Goal: Task Accomplishment & Management: Complete application form

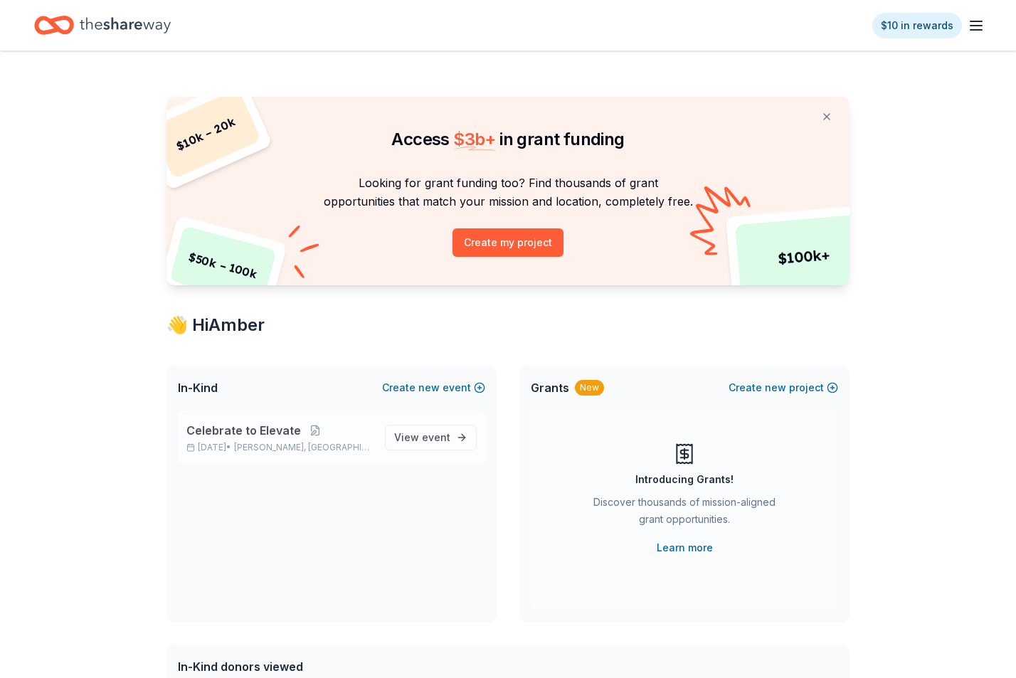
click at [235, 431] on span "Celebrate to Elevate" at bounding box center [243, 430] width 114 height 17
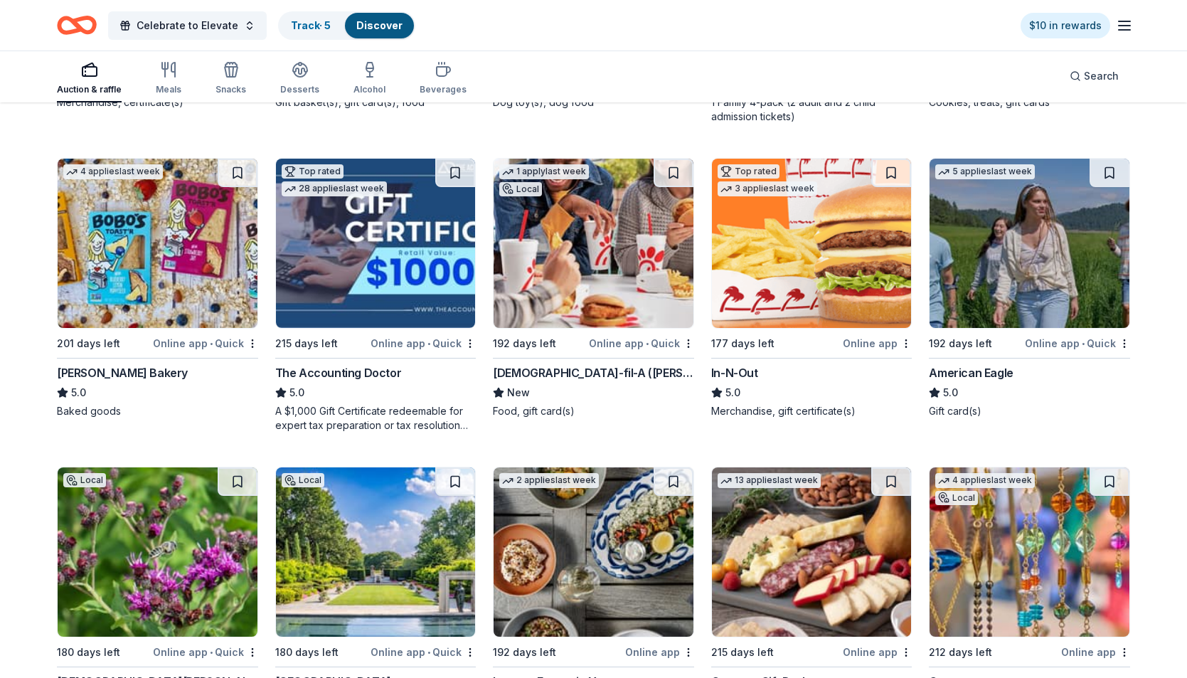
scroll to position [1954, 0]
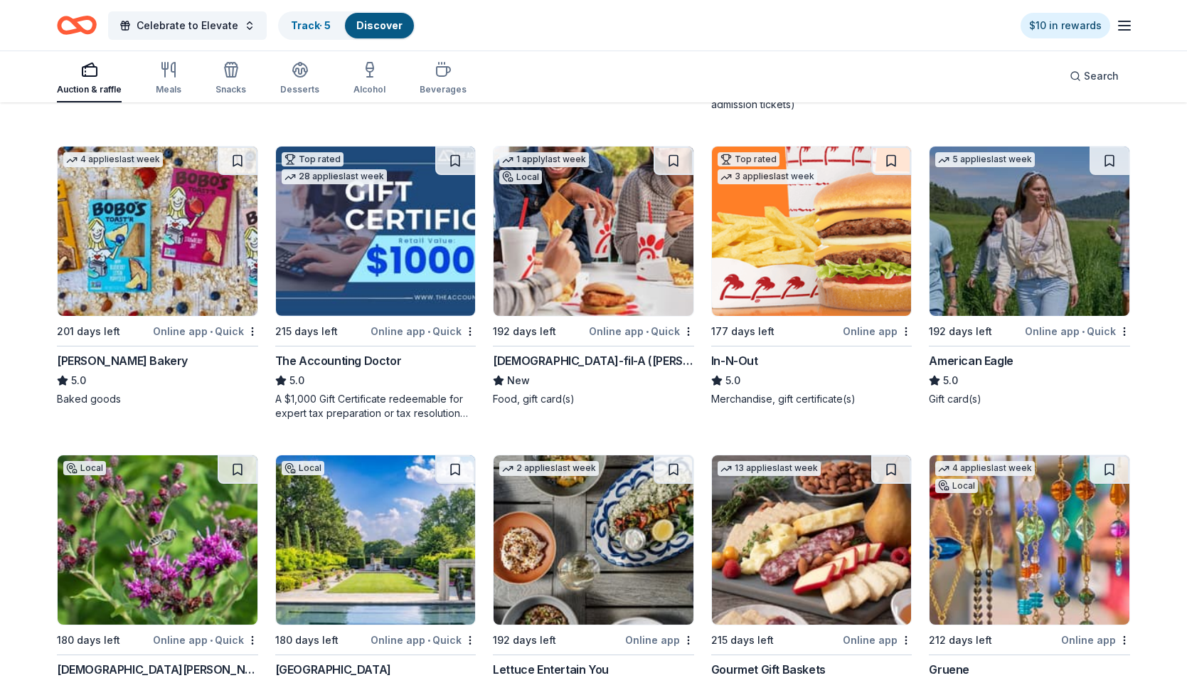
click at [795, 279] on img at bounding box center [812, 230] width 200 height 169
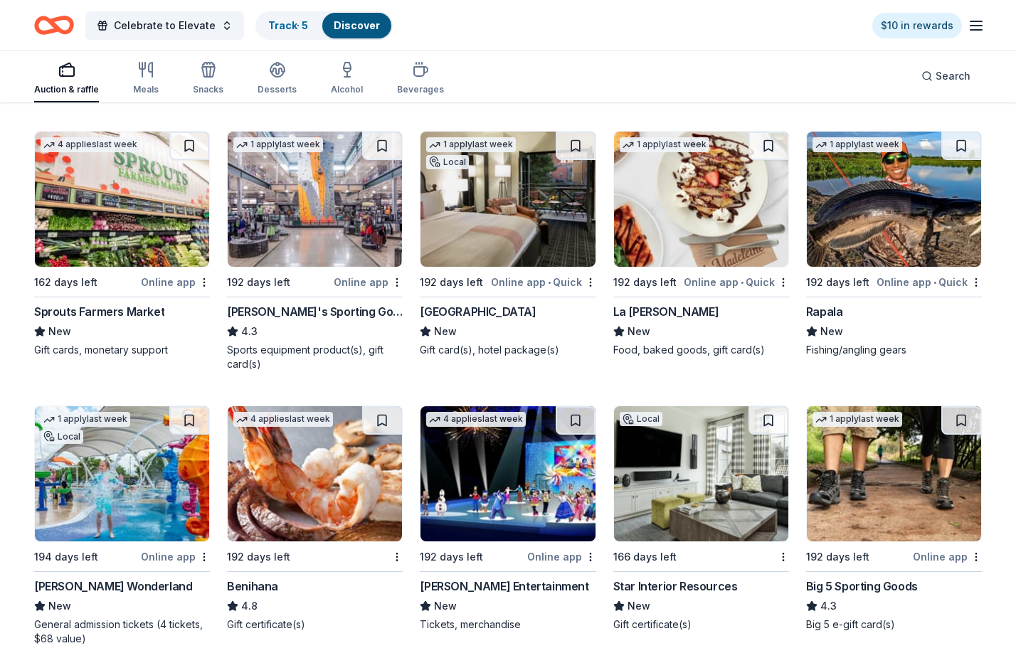
scroll to position [7500, 0]
click at [686, 252] on img at bounding box center [701, 199] width 174 height 135
click at [303, 443] on img at bounding box center [315, 473] width 174 height 135
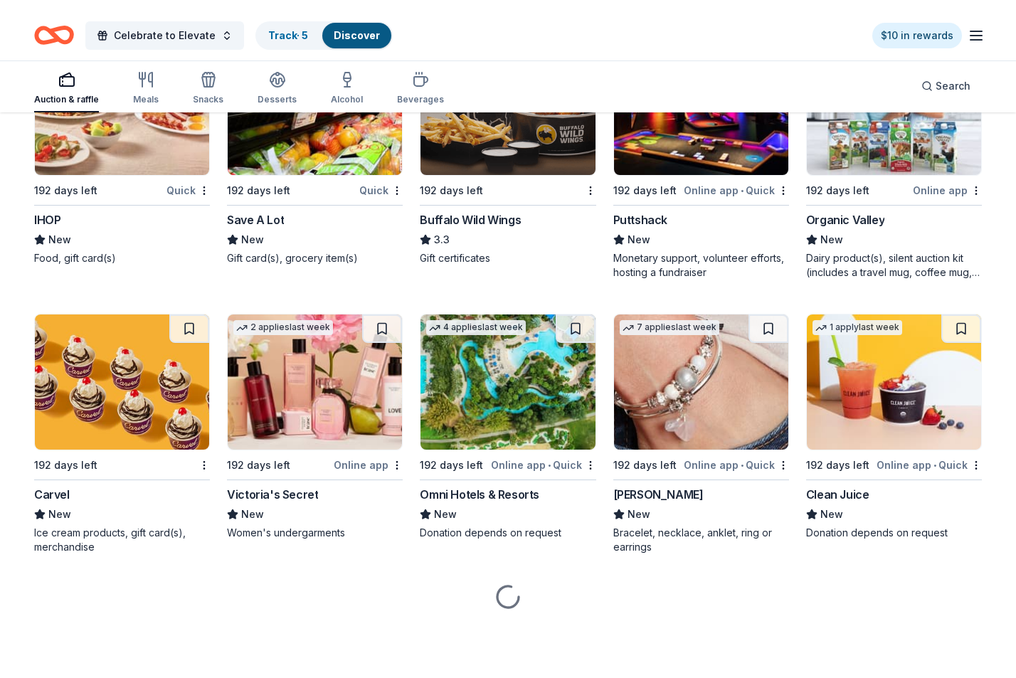
scroll to position [11127, 0]
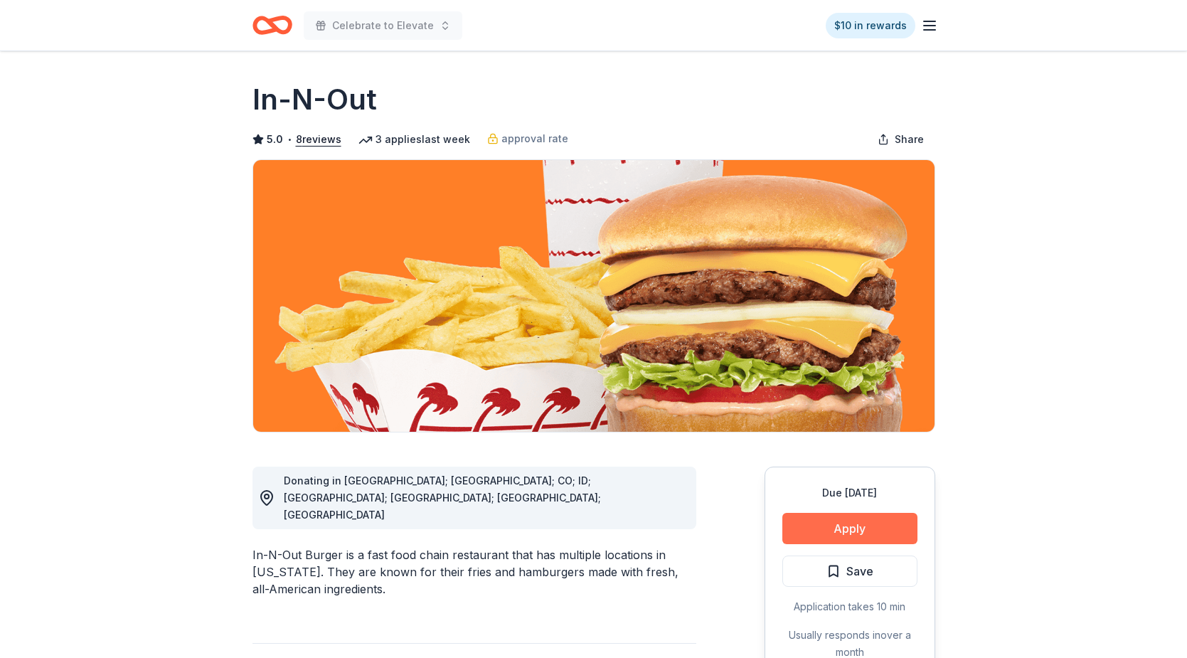
click at [880, 518] on button "Apply" at bounding box center [849, 528] width 135 height 31
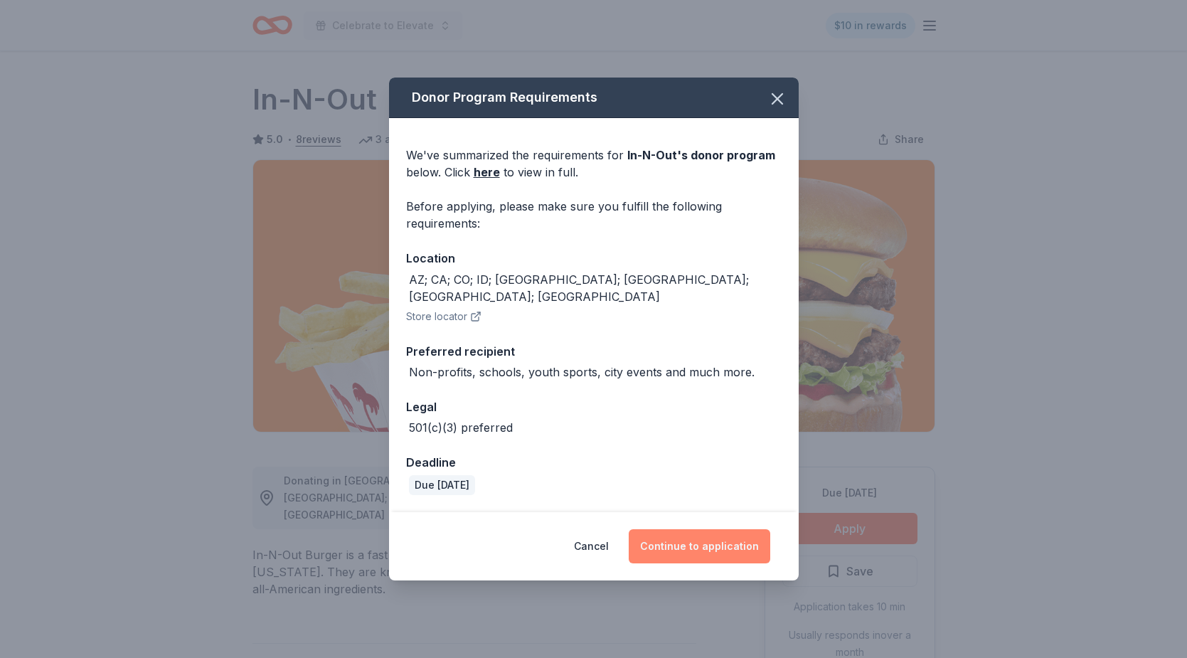
click at [665, 543] on button "Continue to application" at bounding box center [700, 546] width 142 height 34
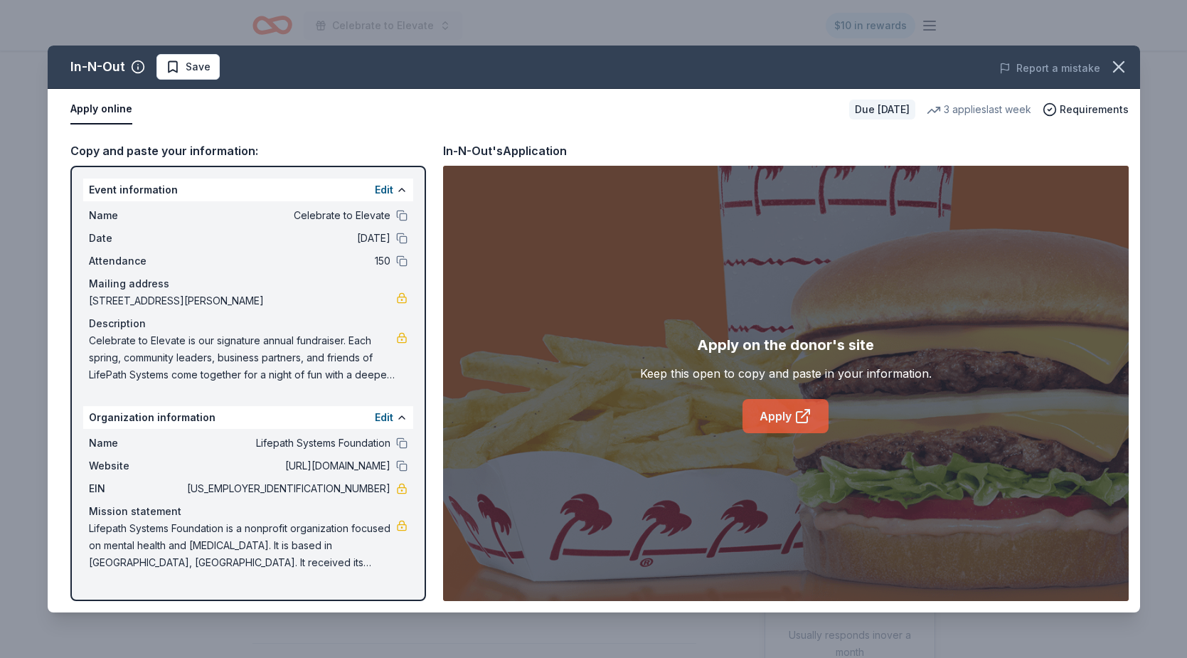
click at [809, 405] on link "Apply" at bounding box center [785, 416] width 86 height 34
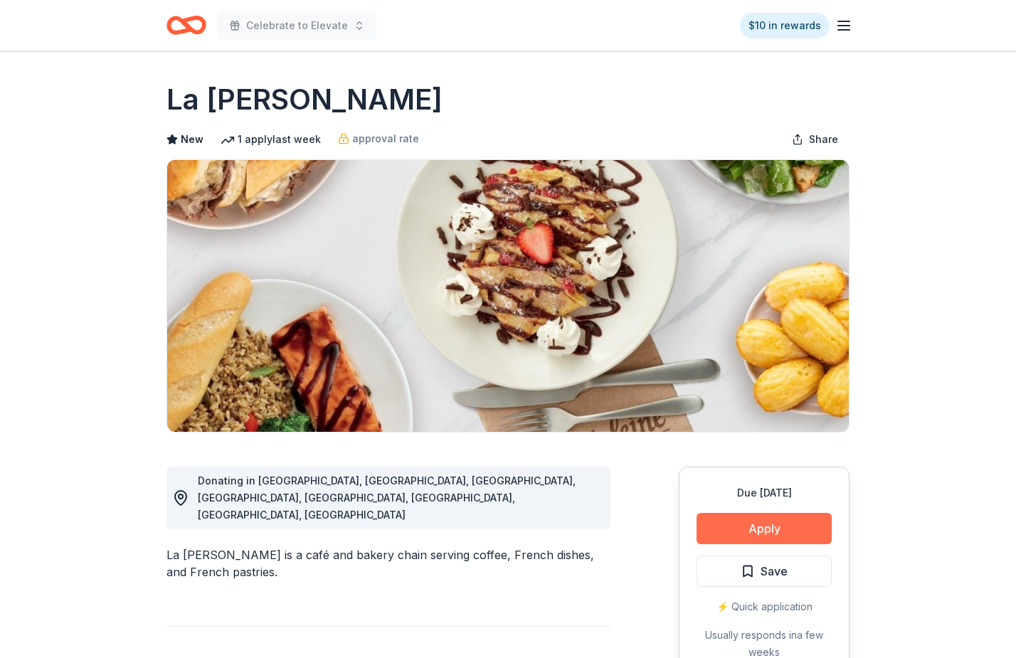
click at [761, 520] on button "Apply" at bounding box center [763, 528] width 135 height 31
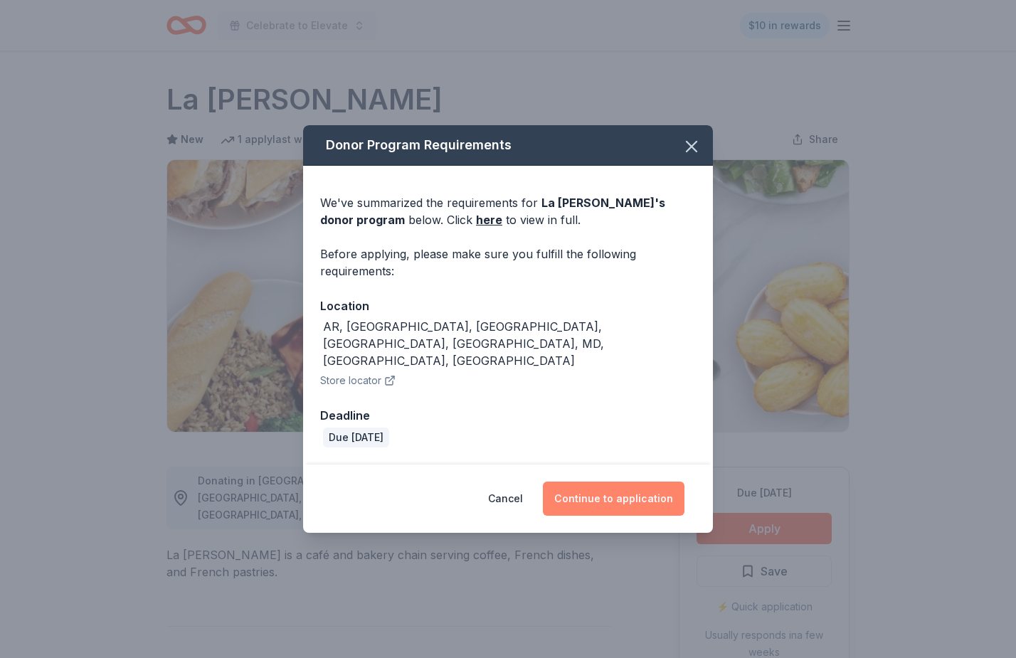
click at [603, 481] on button "Continue to application" at bounding box center [614, 498] width 142 height 34
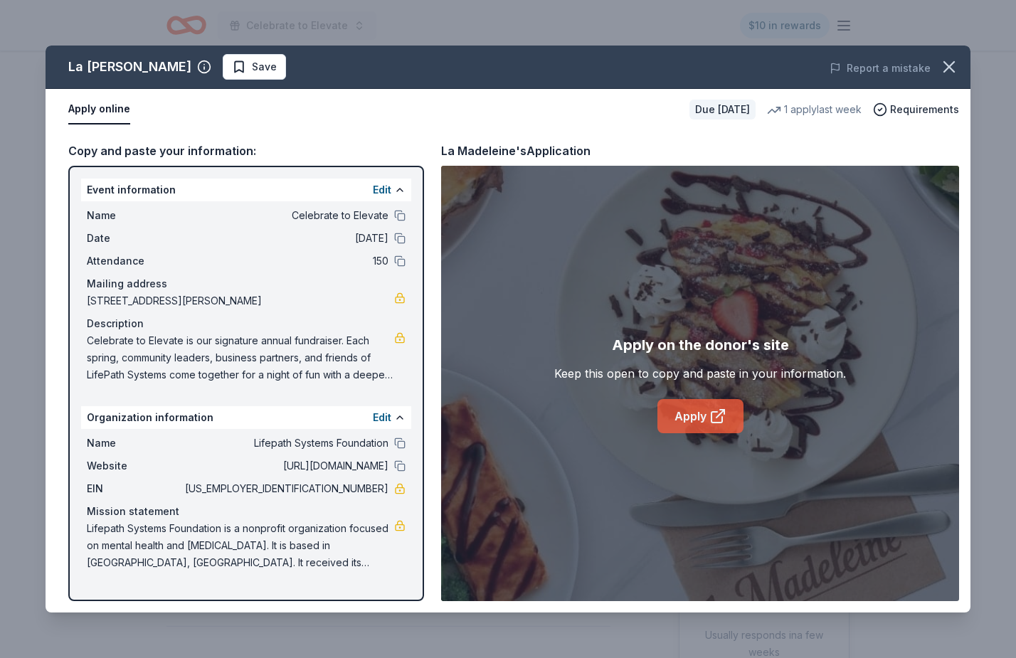
click at [711, 419] on icon at bounding box center [717, 415] width 17 height 17
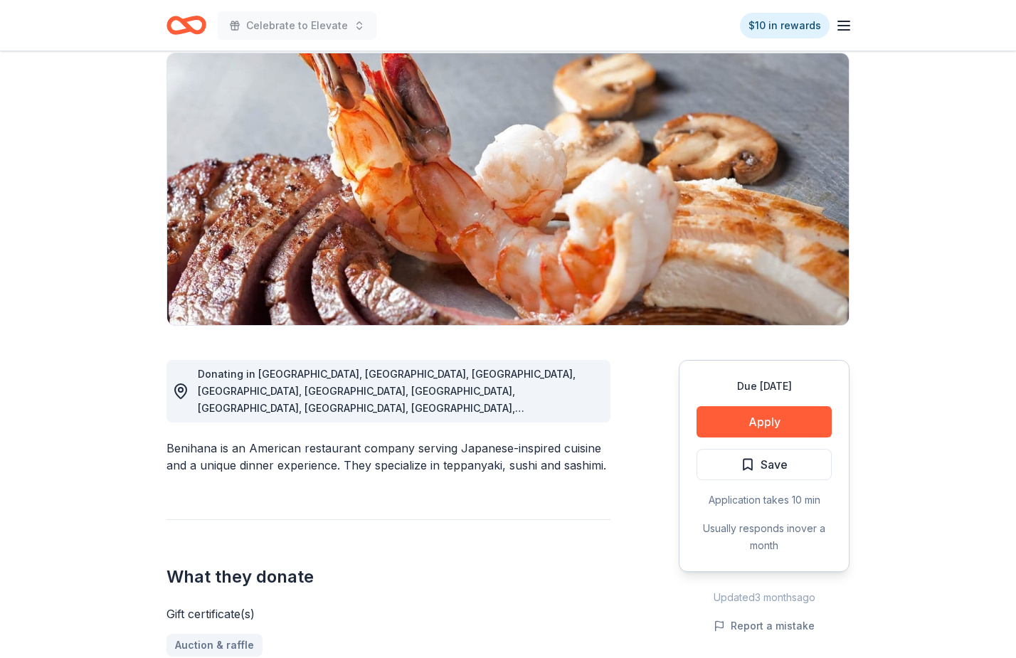
scroll to position [120, 0]
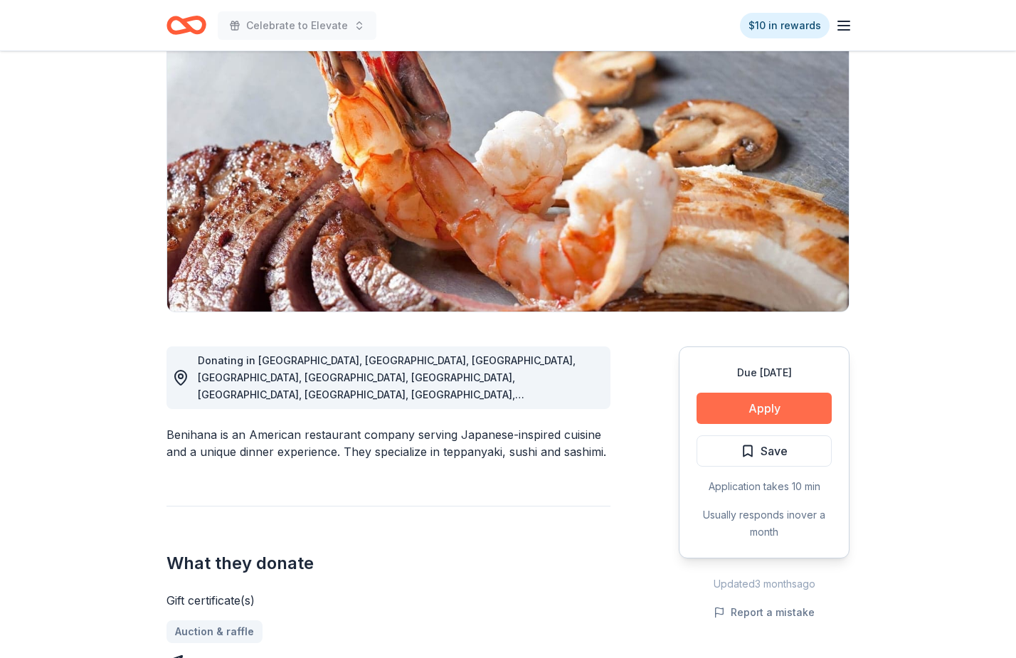
click at [757, 410] on button "Apply" at bounding box center [763, 408] width 135 height 31
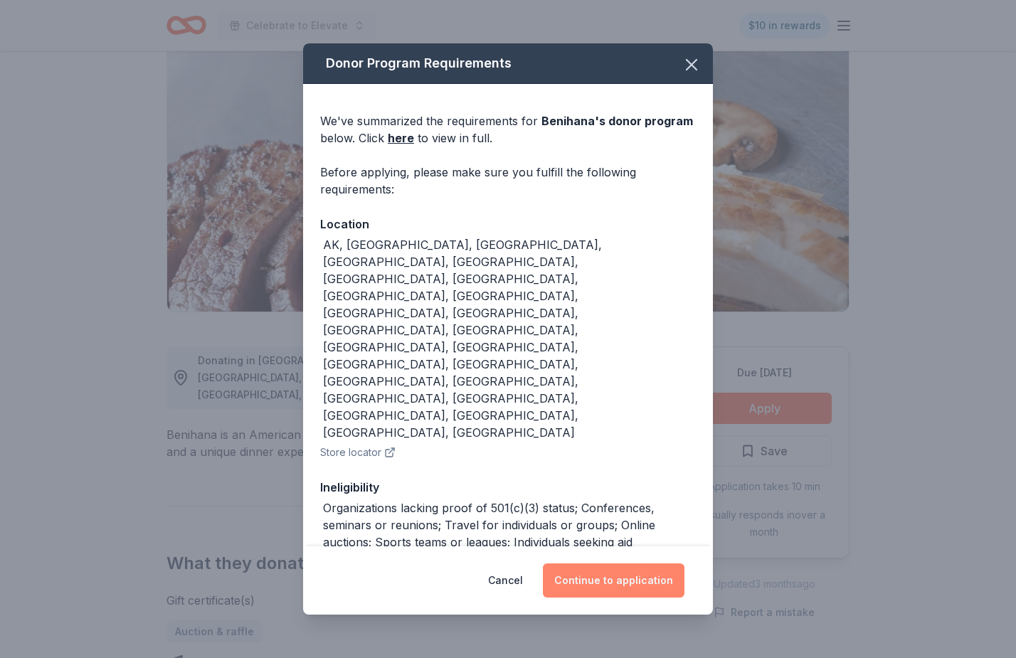
click at [606, 563] on button "Continue to application" at bounding box center [614, 580] width 142 height 34
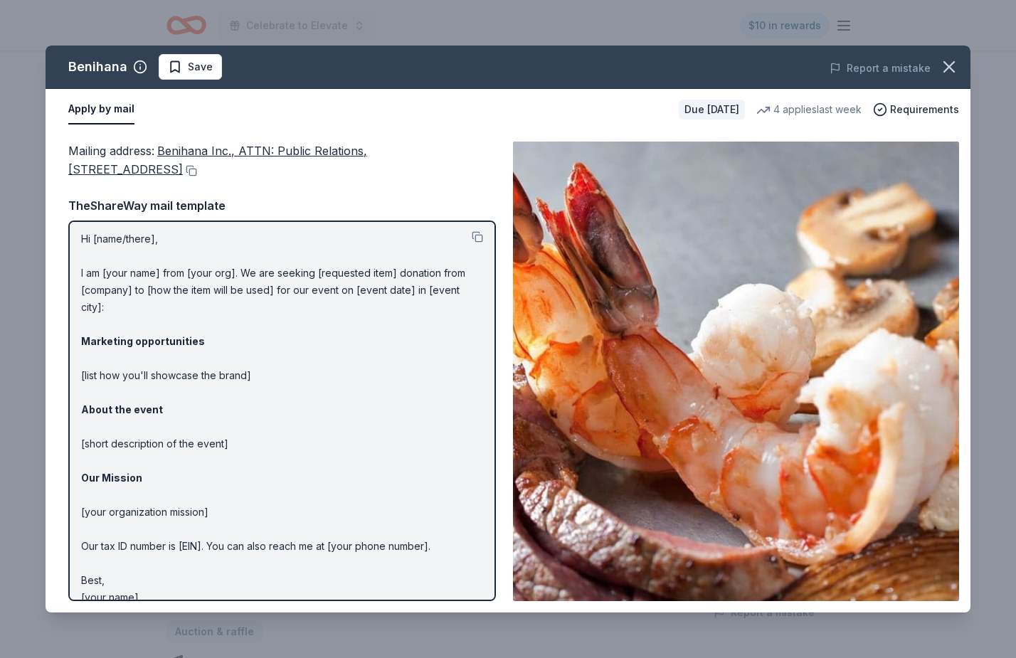
scroll to position [0, 0]
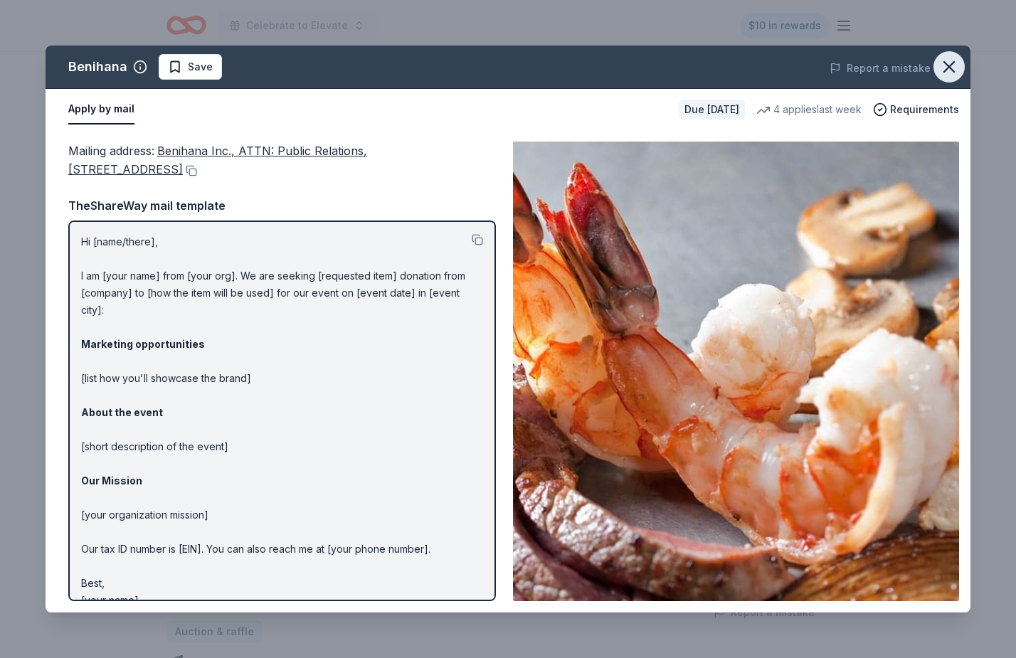
click at [951, 75] on icon "button" at bounding box center [949, 67] width 20 height 20
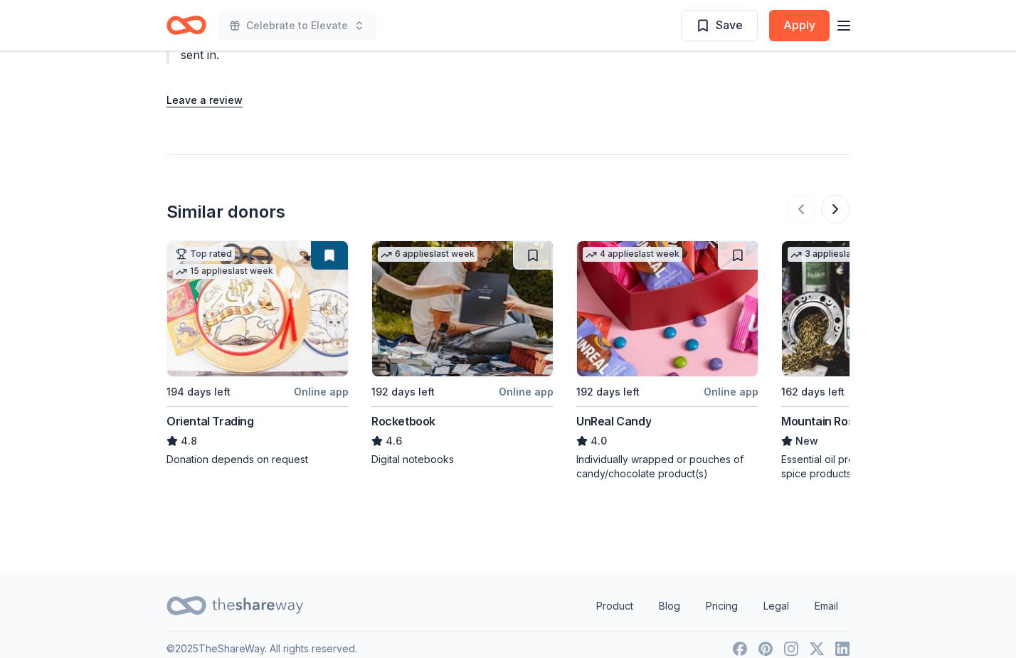
scroll to position [1852, 0]
click at [461, 358] on img at bounding box center [462, 309] width 181 height 135
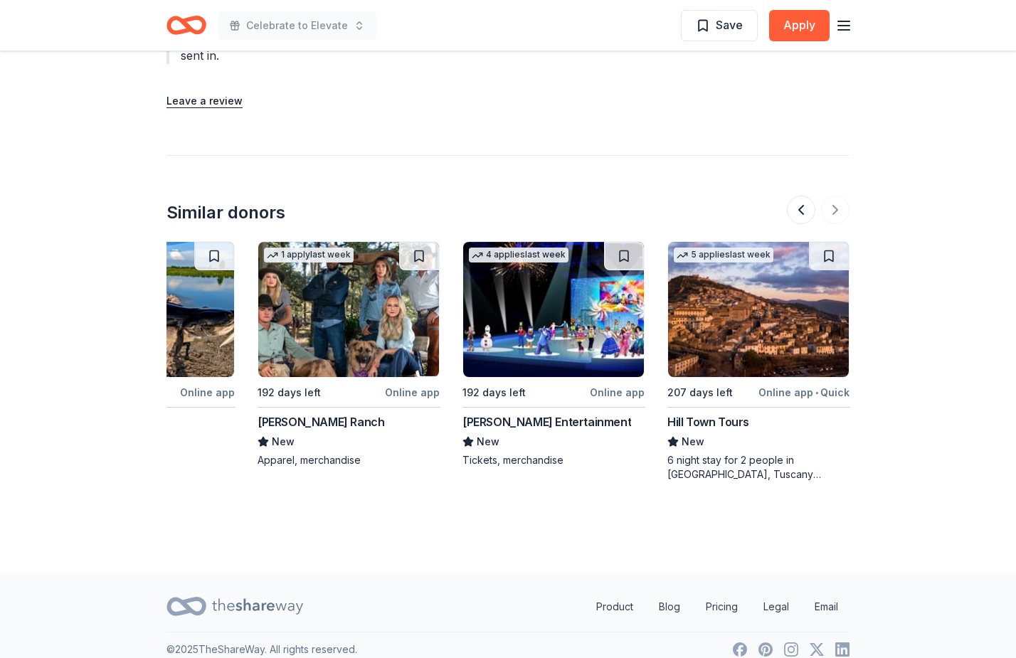
scroll to position [0, 1343]
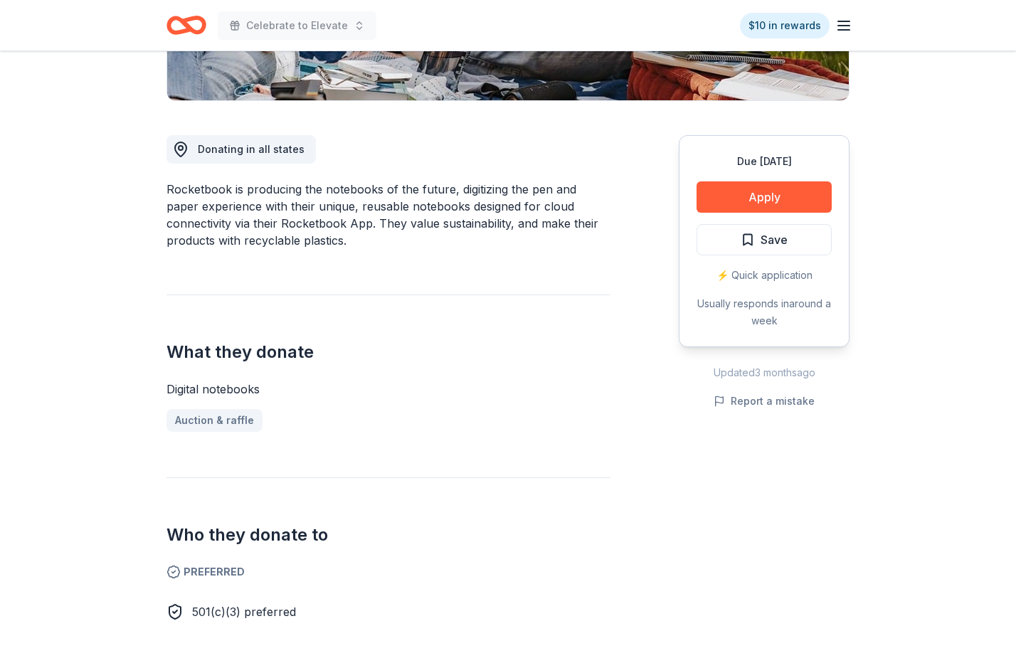
scroll to position [347, 0]
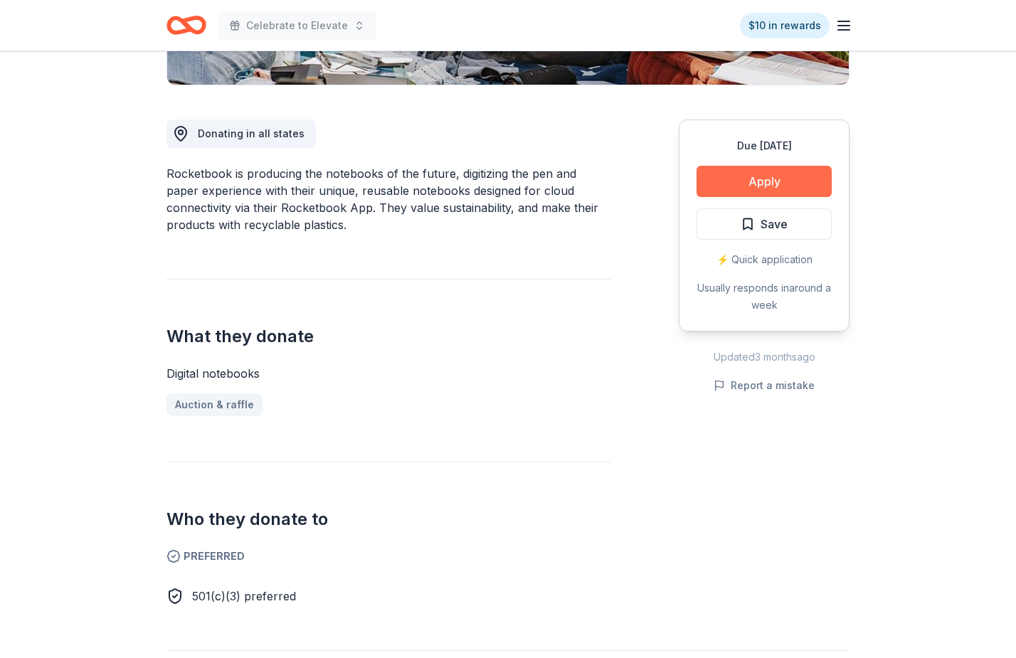
click at [730, 184] on button "Apply" at bounding box center [763, 181] width 135 height 31
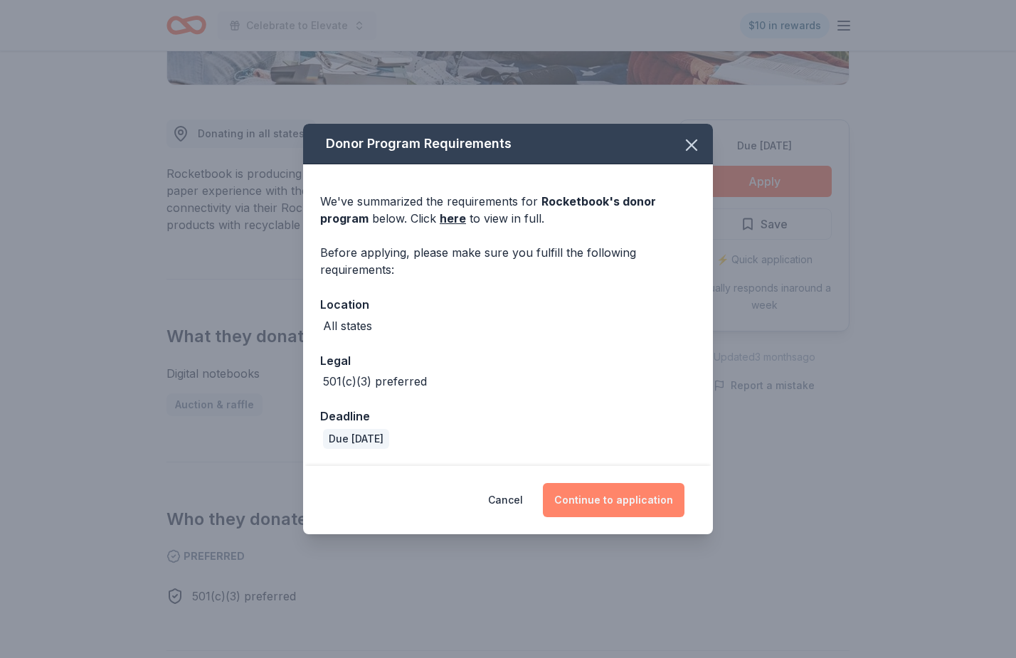
click at [629, 491] on button "Continue to application" at bounding box center [614, 500] width 142 height 34
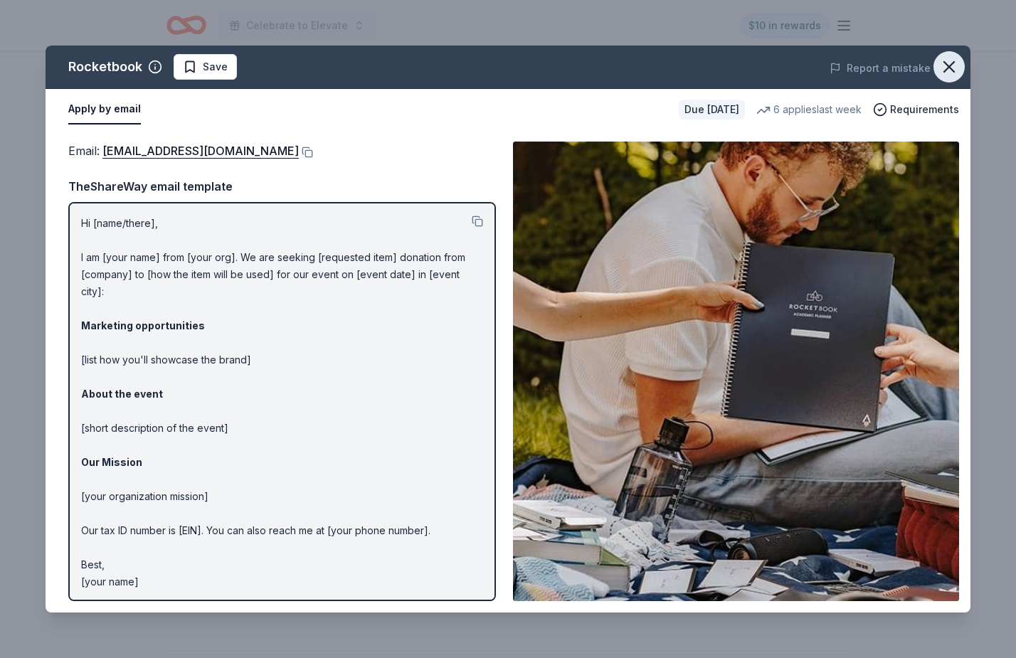
click at [952, 63] on icon "button" at bounding box center [949, 67] width 10 height 10
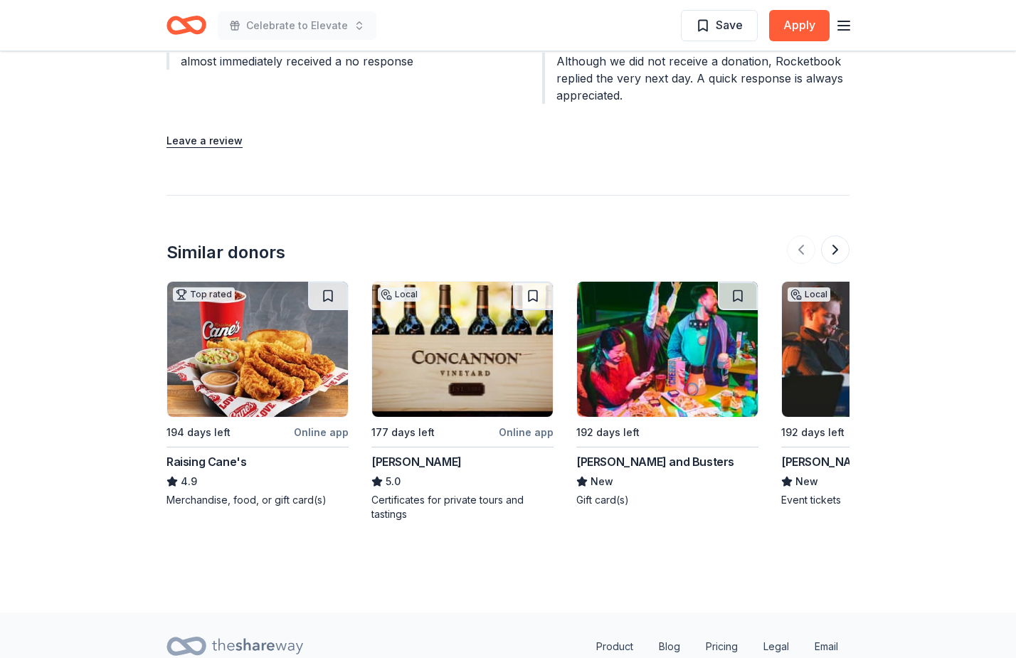
scroll to position [0, 0]
click at [455, 366] on img at bounding box center [462, 349] width 181 height 135
click at [673, 361] on img at bounding box center [667, 349] width 181 height 135
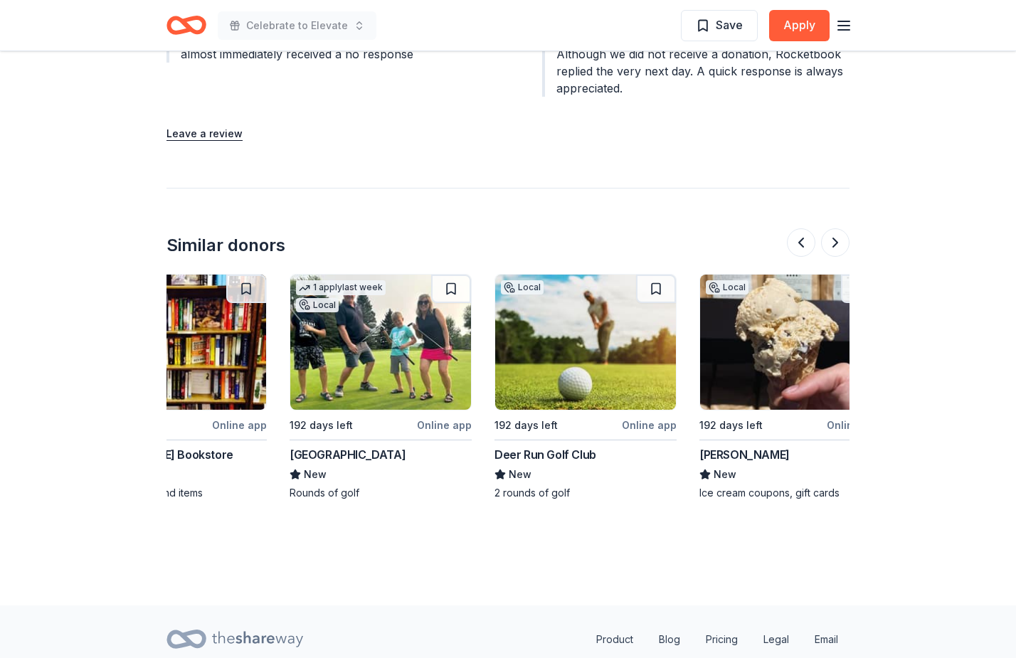
scroll to position [0, 1330]
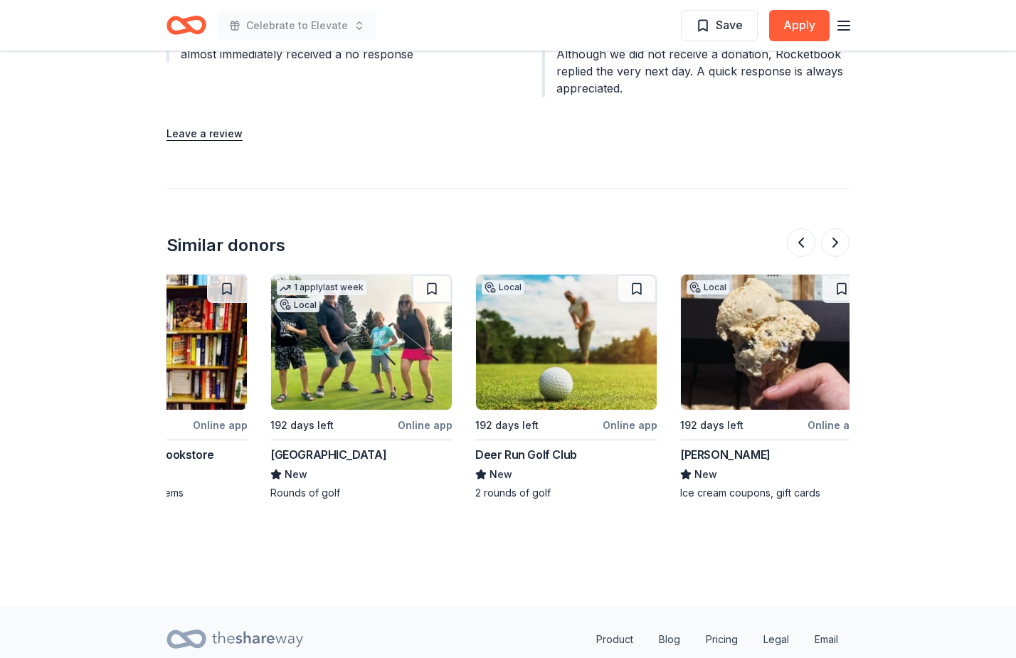
click at [347, 337] on img at bounding box center [361, 342] width 181 height 135
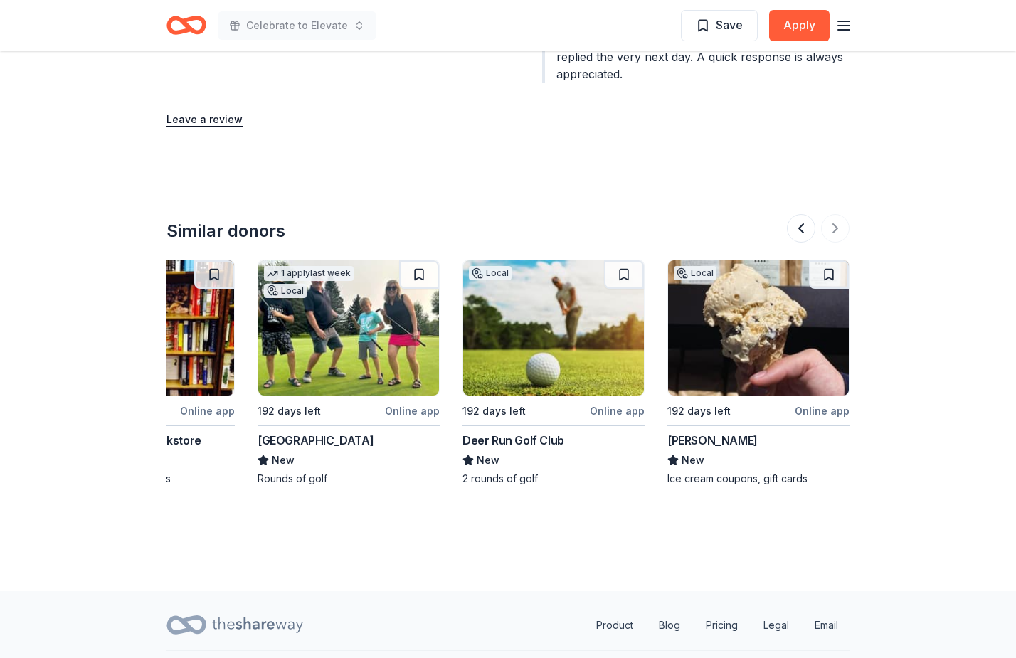
scroll to position [1612, 0]
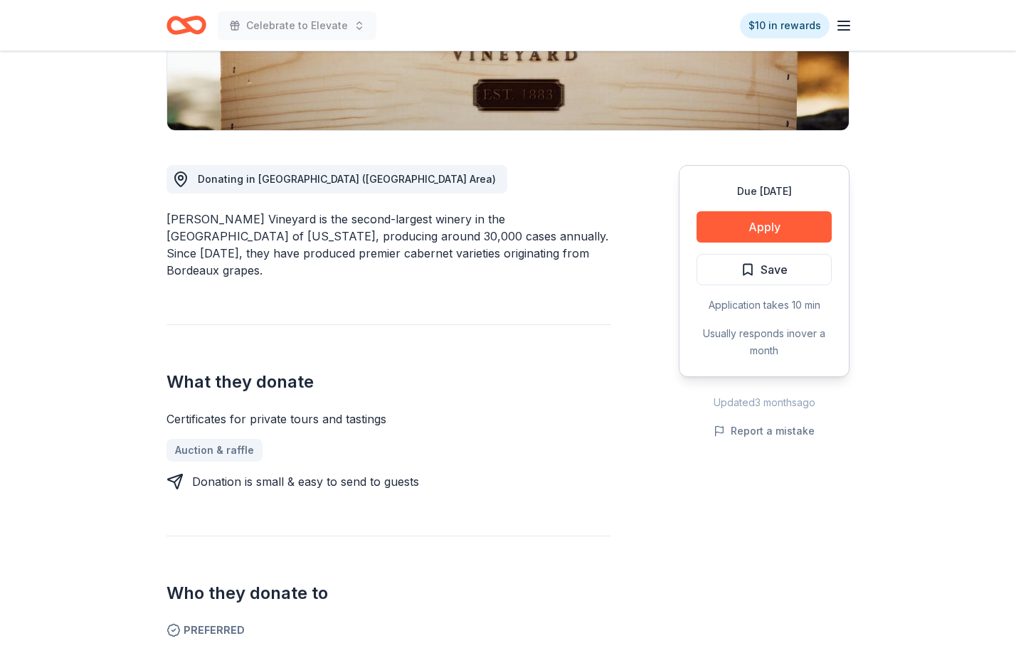
scroll to position [240, 0]
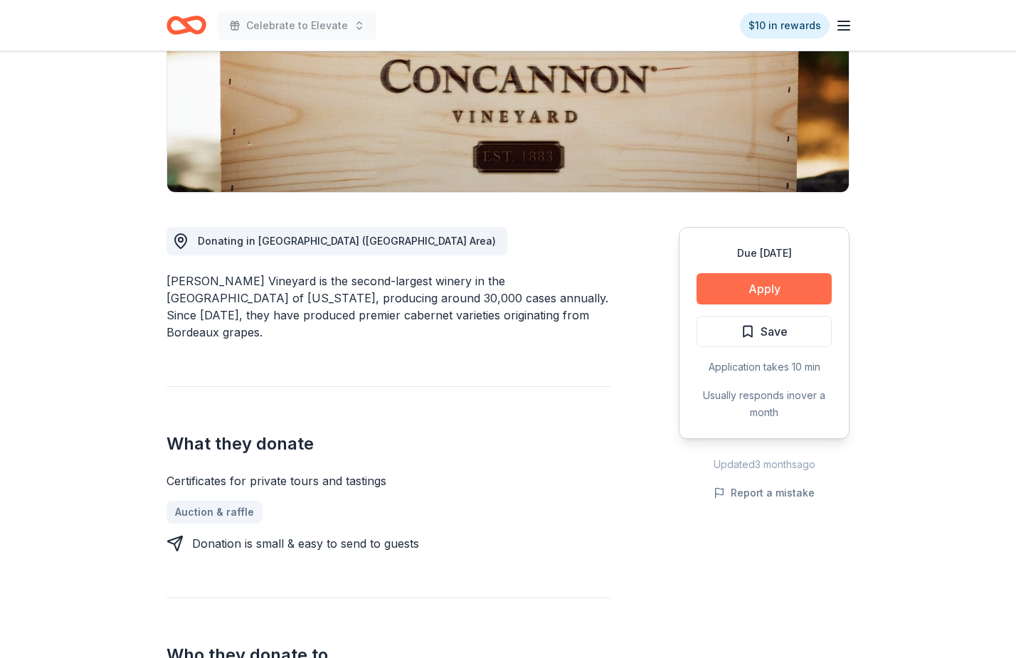
click at [768, 289] on button "Apply" at bounding box center [763, 288] width 135 height 31
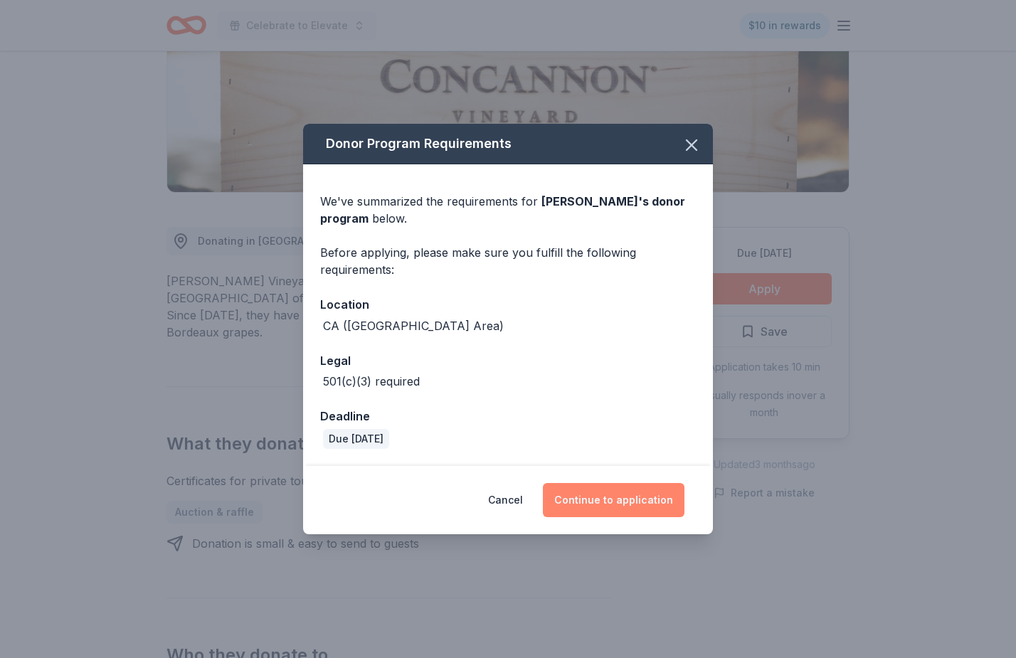
click at [591, 493] on button "Continue to application" at bounding box center [614, 500] width 142 height 34
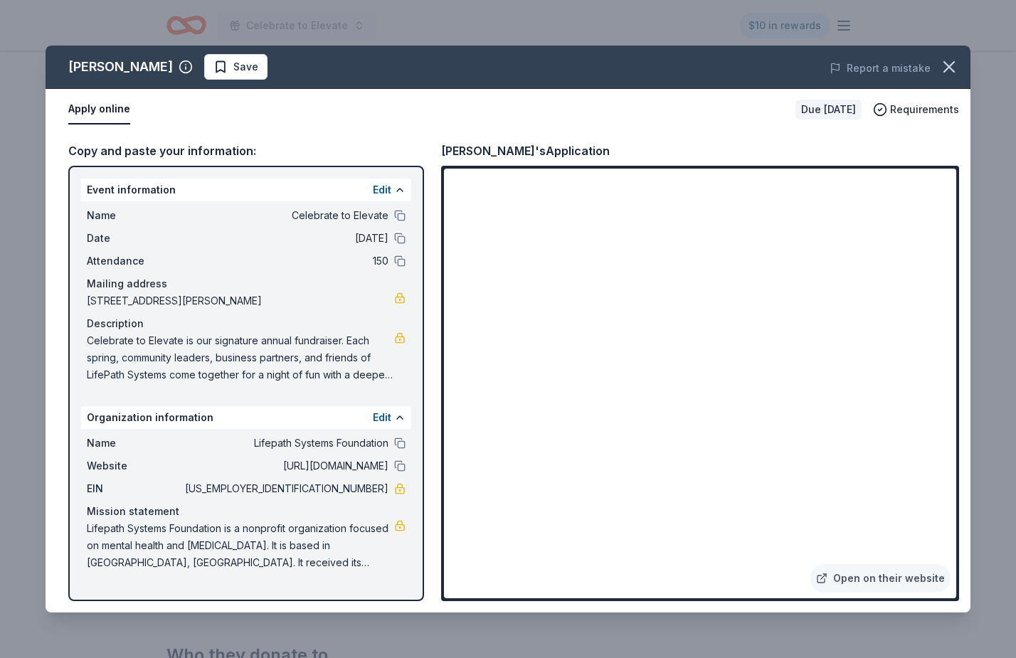
click at [109, 111] on button "Apply online" at bounding box center [99, 110] width 62 height 30
click at [883, 567] on link "Open on their website" at bounding box center [880, 578] width 140 height 28
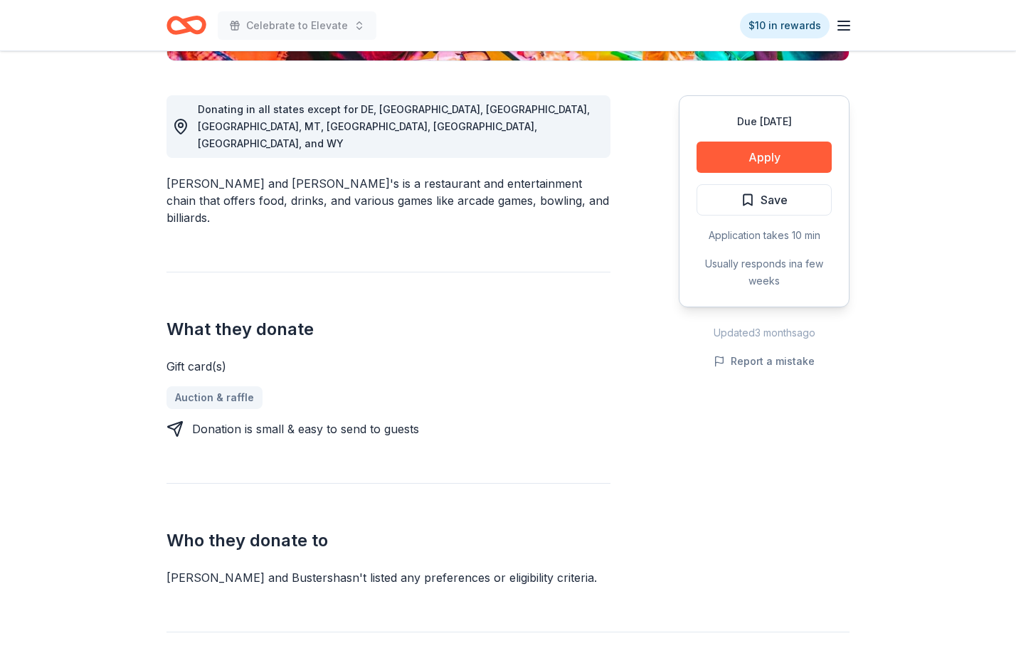
scroll to position [377, 0]
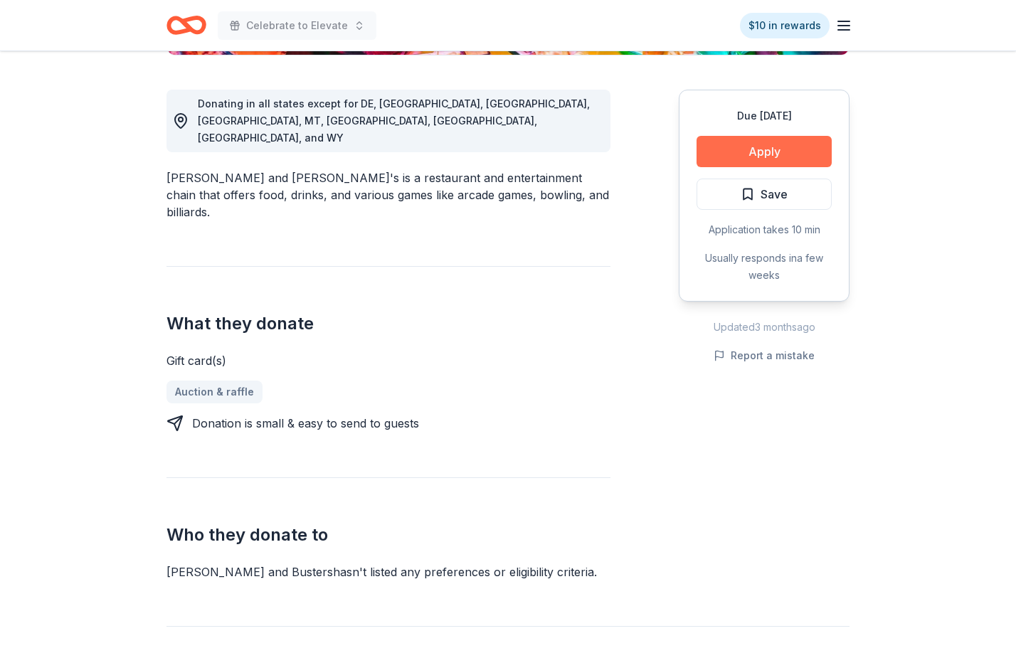
click at [788, 155] on button "Apply" at bounding box center [763, 151] width 135 height 31
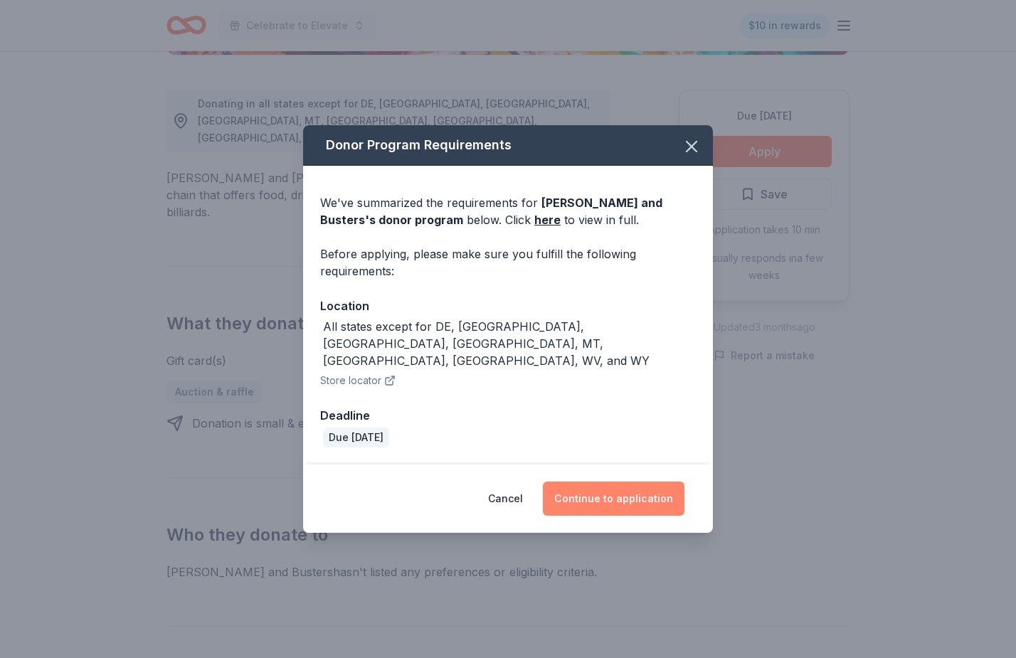
click at [603, 481] on button "Continue to application" at bounding box center [614, 498] width 142 height 34
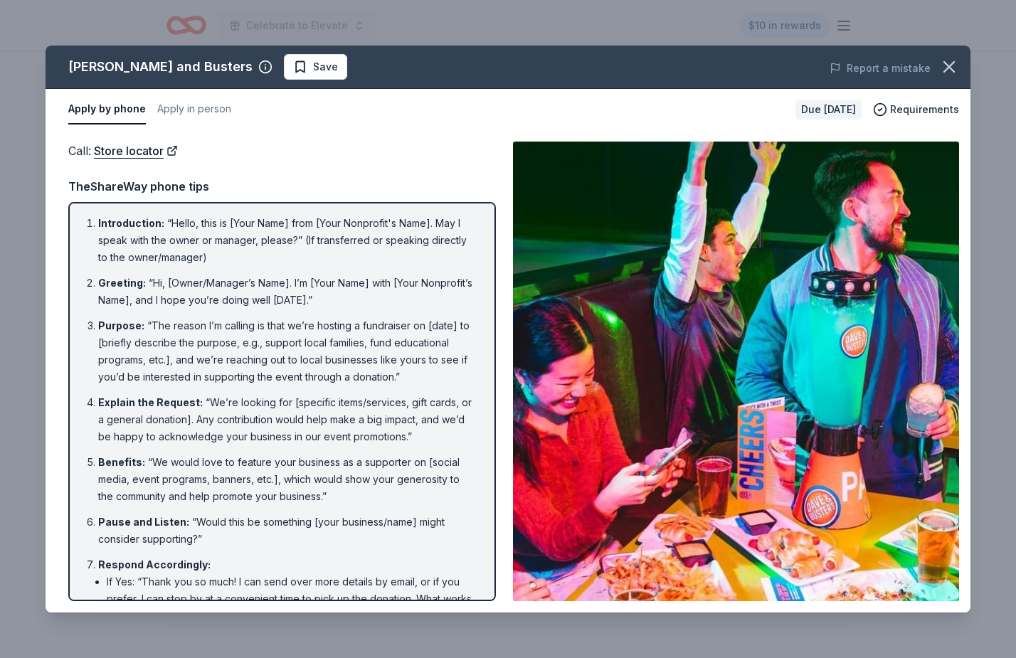
scroll to position [0, 0]
click at [217, 117] on button "Apply in person" at bounding box center [194, 110] width 74 height 30
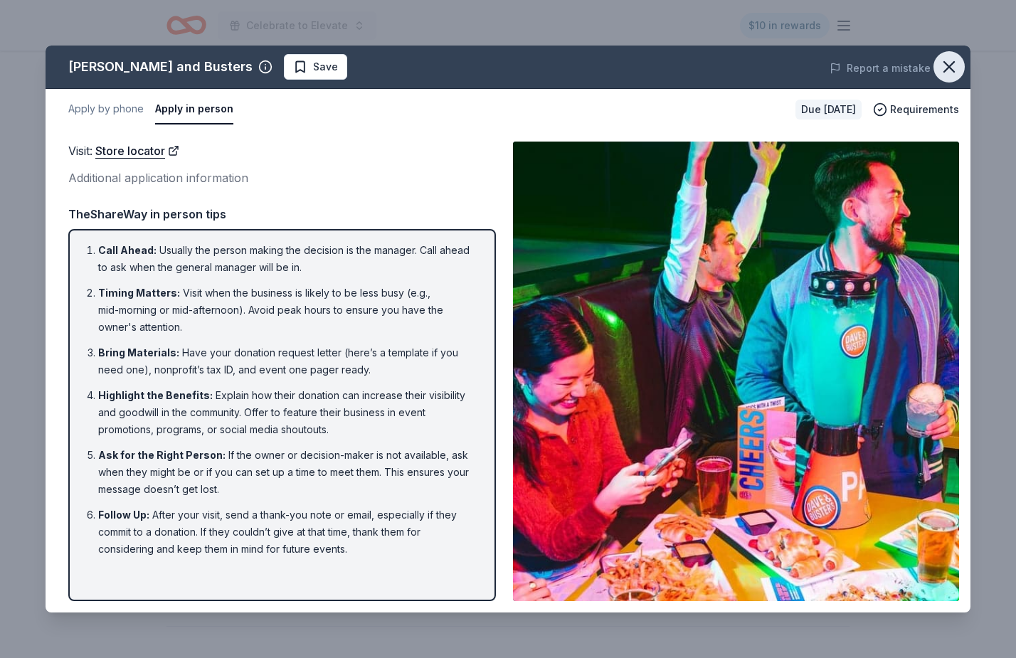
click at [945, 69] on icon "button" at bounding box center [949, 67] width 20 height 20
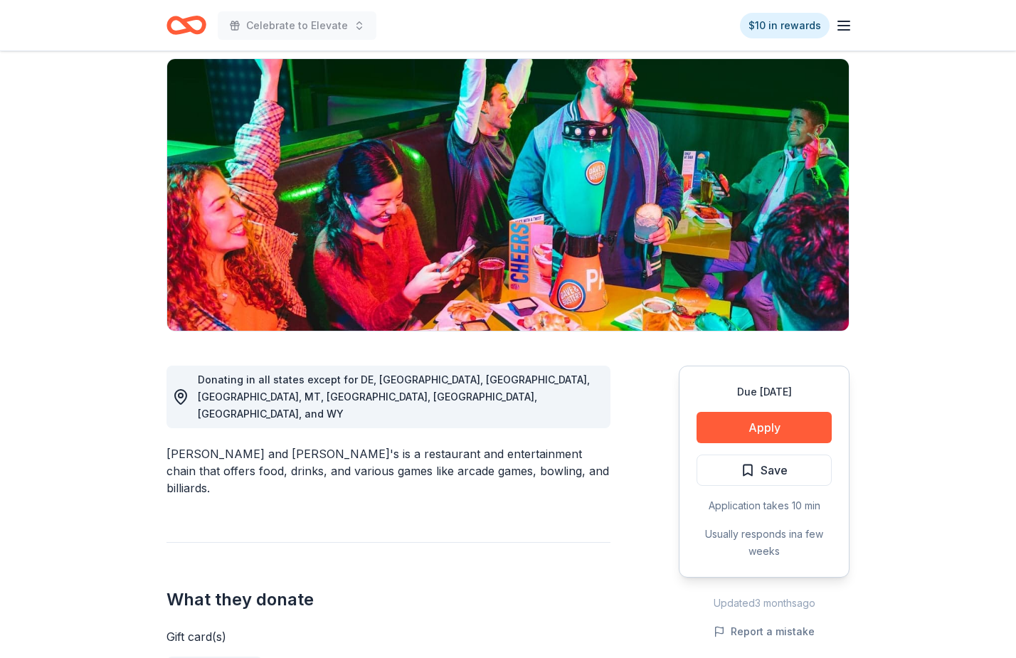
scroll to position [68, 0]
